Goal: Find specific page/section: Find specific page/section

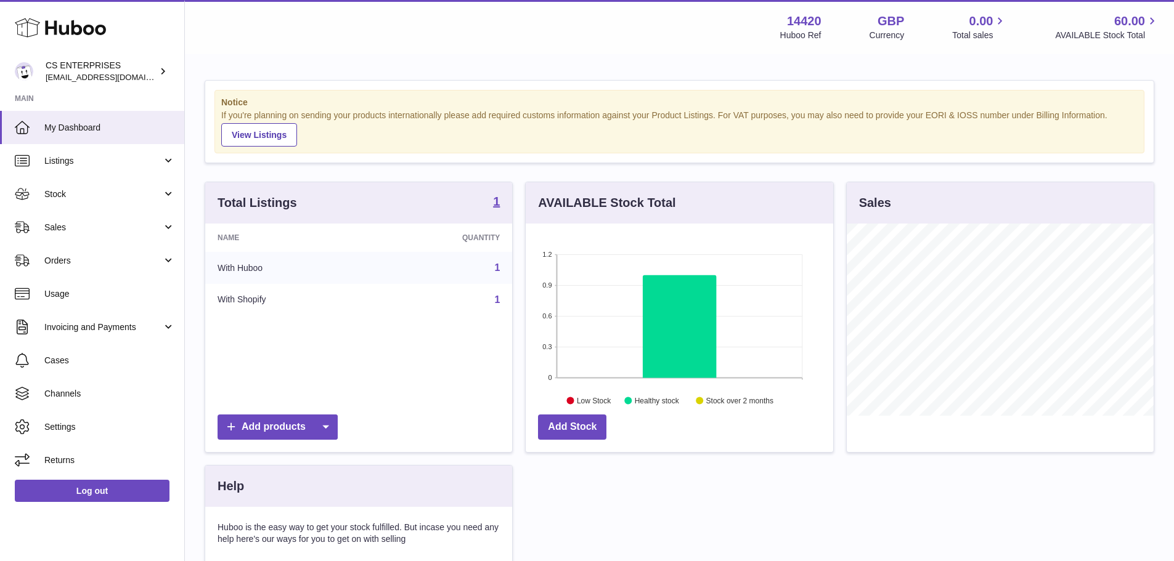
scroll to position [192, 308]
click at [101, 231] on span "Sales" at bounding box center [103, 228] width 118 height 12
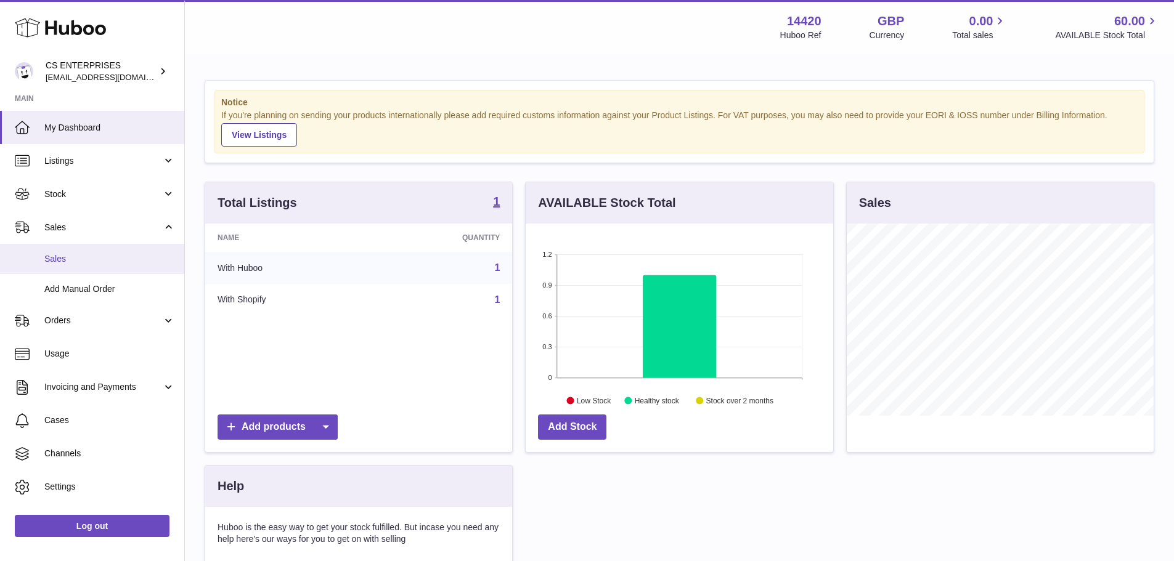
click at [98, 257] on span "Sales" at bounding box center [109, 259] width 131 height 12
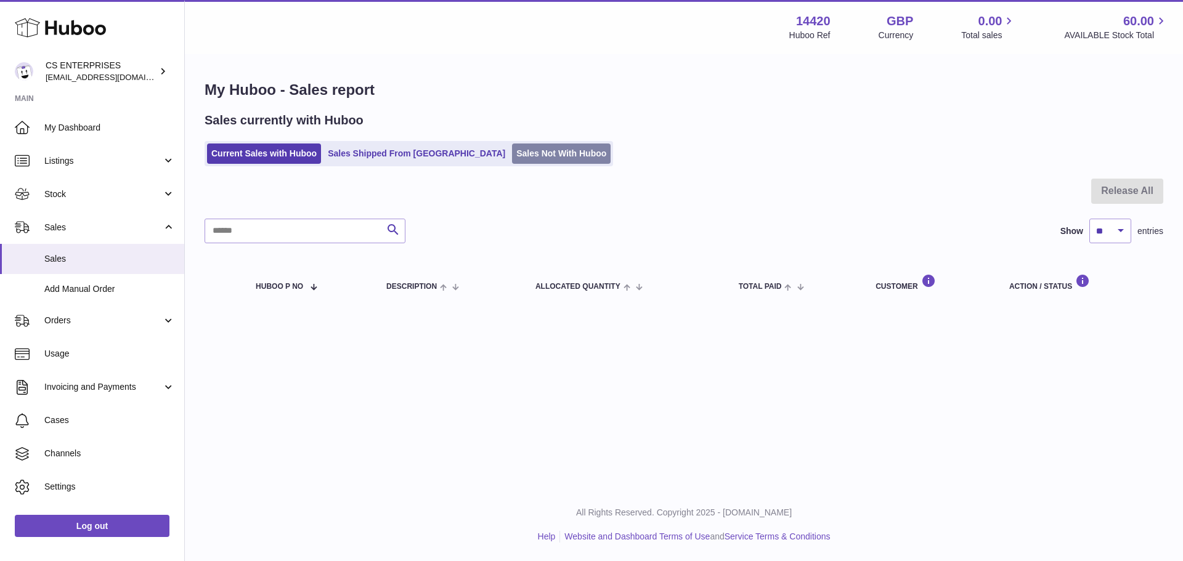
click at [522, 156] on link "Sales Not With Huboo" at bounding box center [561, 154] width 99 height 20
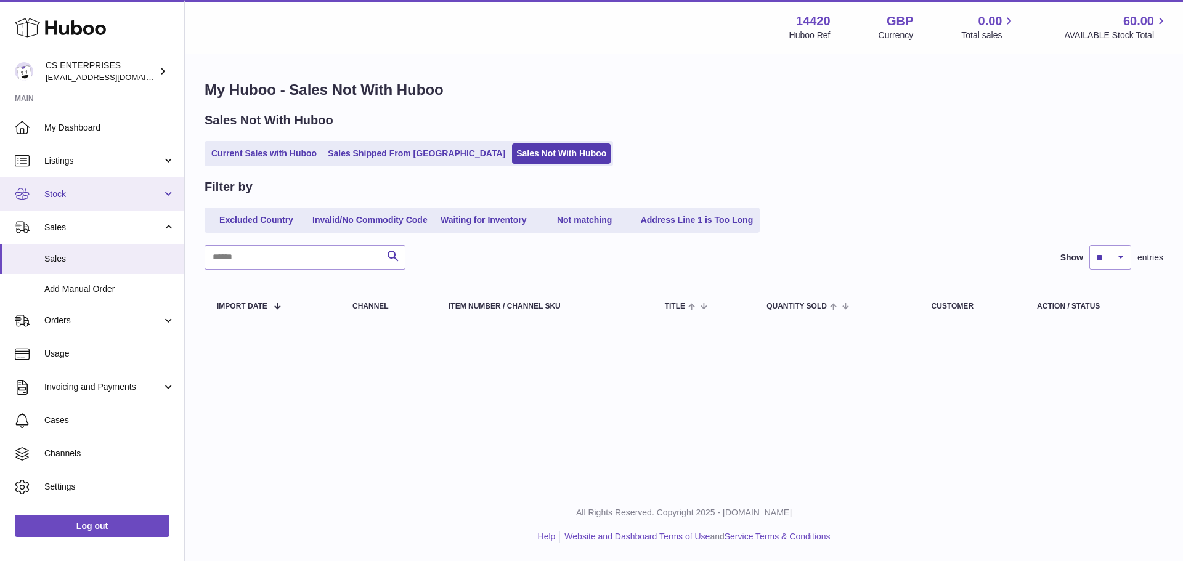
click at [96, 190] on span "Stock" at bounding box center [103, 195] width 118 height 12
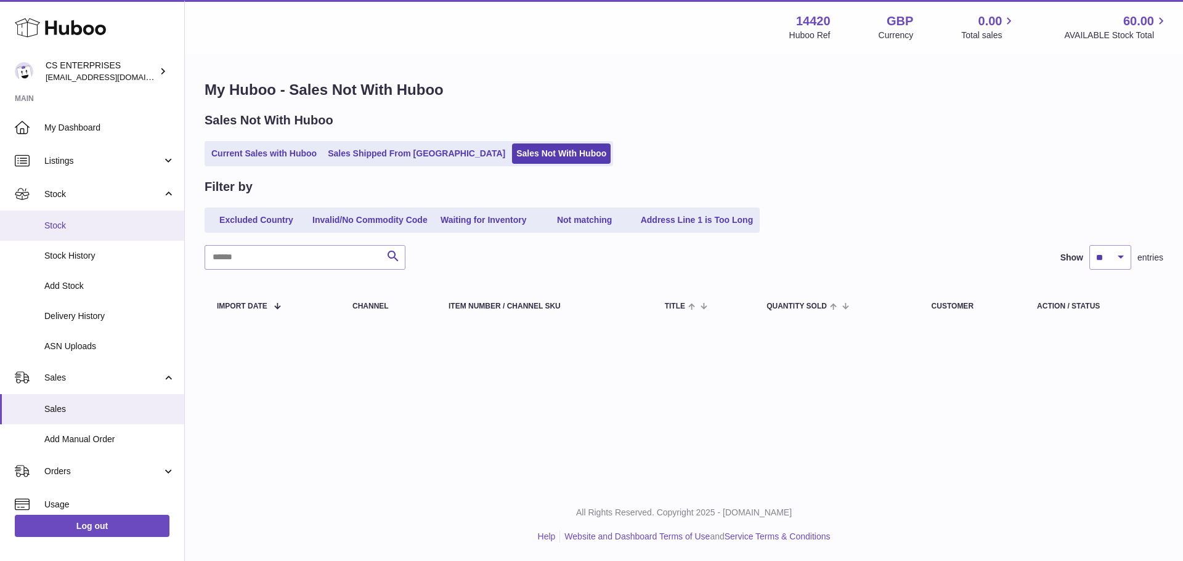
click at [93, 226] on span "Stock" at bounding box center [109, 226] width 131 height 12
